Goal: Find contact information: Find contact information

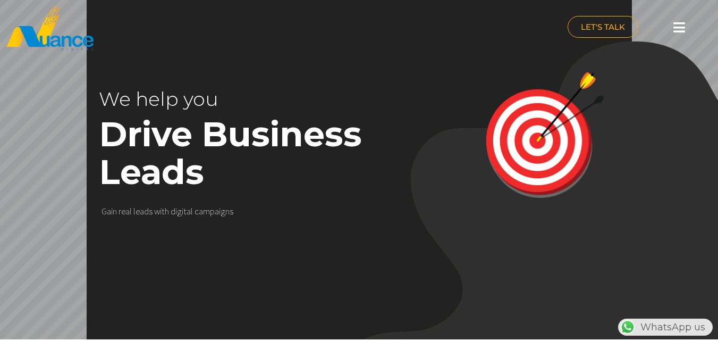
click at [674, 25] on icon at bounding box center [679, 27] width 12 height 13
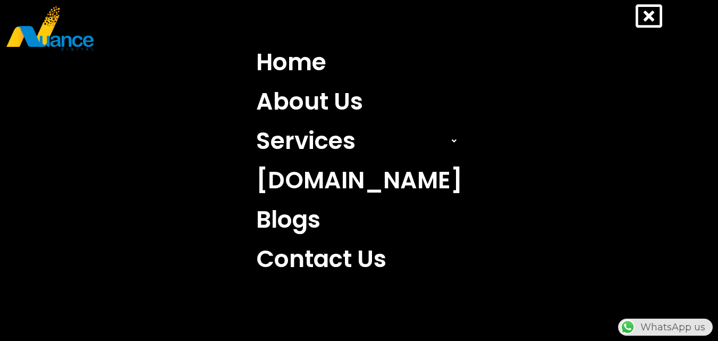
scroll to position [0, 279]
click at [656, 15] on icon at bounding box center [648, 16] width 27 height 27
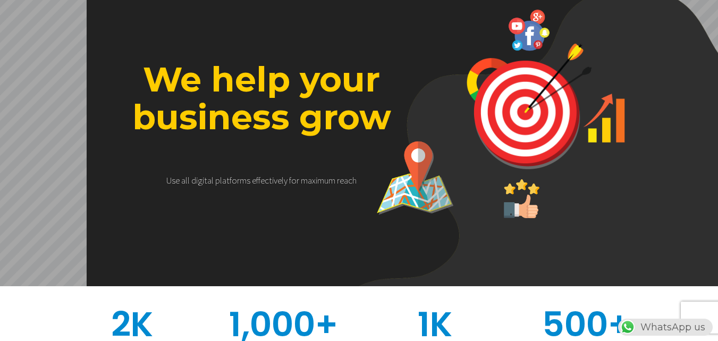
scroll to position [0, 0]
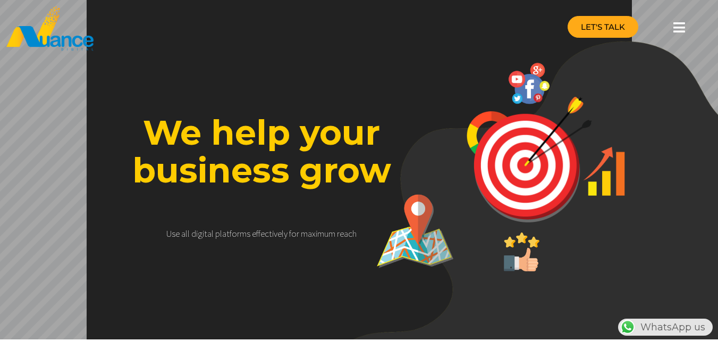
click at [605, 29] on span "LET'S TALK" at bounding box center [603, 27] width 44 height 8
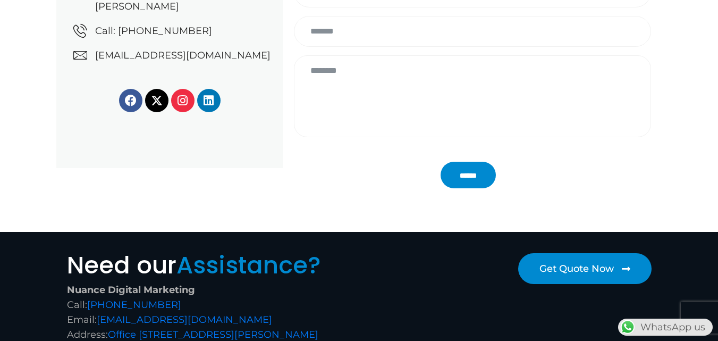
scroll to position [319, 0]
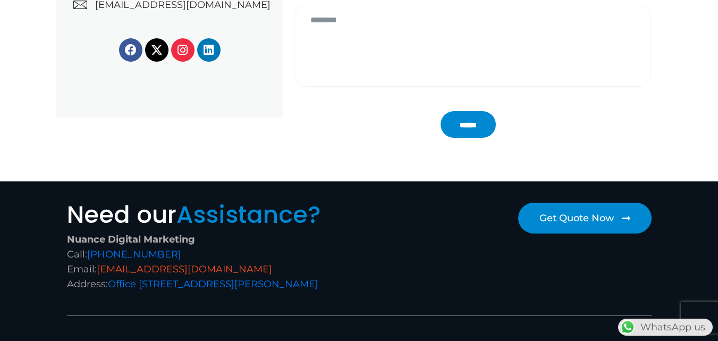
copy link "[EMAIL_ADDRESS][DOMAIN_NAME]"
drag, startPoint x: 267, startPoint y: 267, endPoint x: 99, endPoint y: 271, distance: 168.4
click at [99, 271] on div "Nuance Digital Marketing Call: [PHONE_NUMBER] Email: [EMAIL_ADDRESS][DOMAIN_NAM…" at bounding box center [210, 261] width 287 height 59
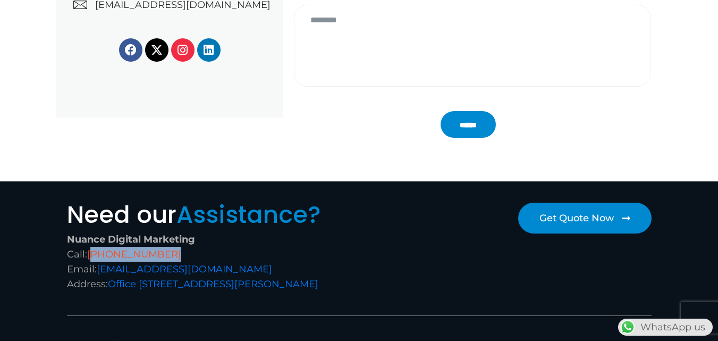
drag, startPoint x: 173, startPoint y: 249, endPoint x: 96, endPoint y: 254, distance: 76.7
click at [96, 254] on div "Nuance Digital Marketing Call: [PHONE_NUMBER] Email: [EMAIL_ADDRESS][DOMAIN_NAM…" at bounding box center [210, 261] width 287 height 59
copy link "974 6688 1424"
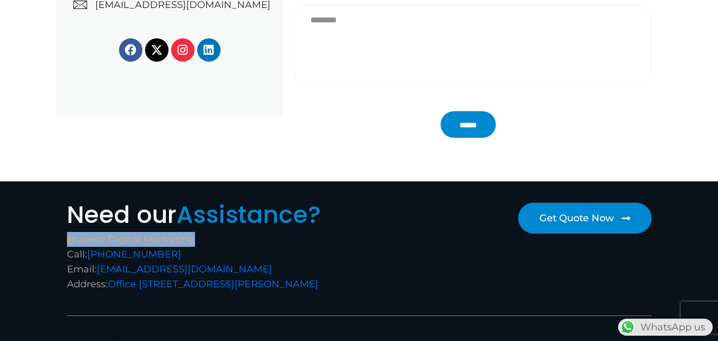
drag, startPoint x: 200, startPoint y: 241, endPoint x: 69, endPoint y: 237, distance: 131.3
click at [69, 237] on div "Nuance Digital Marketing Call: [PHONE_NUMBER] Email: [EMAIL_ADDRESS][DOMAIN_NAM…" at bounding box center [210, 261] width 287 height 59
copy strong "Nuance Digital Marketing"
drag, startPoint x: 252, startPoint y: 302, endPoint x: 111, endPoint y: 284, distance: 142.5
click at [111, 284] on div "Nuance Digital Marketing Call: [PHONE_NUMBER] Email: [EMAIL_ADDRESS][DOMAIN_NAM…" at bounding box center [210, 261] width 287 height 59
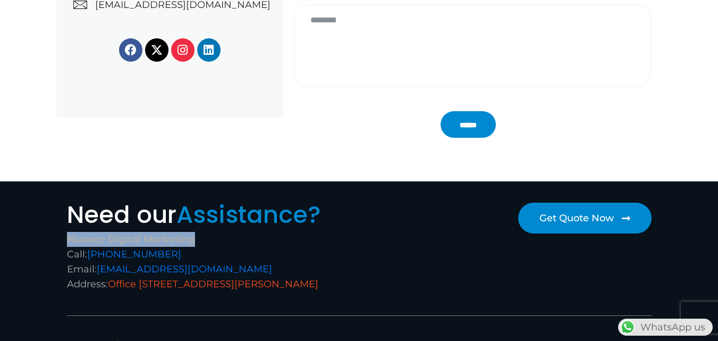
copy link "Office [STREET_ADDRESS][PERSON_NAME]"
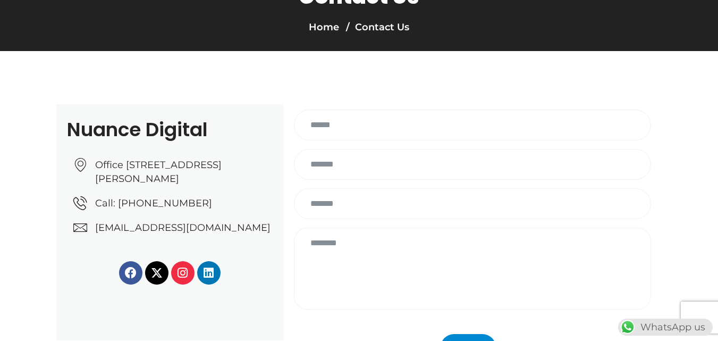
scroll to position [0, 0]
